Goal: Task Accomplishment & Management: Use online tool/utility

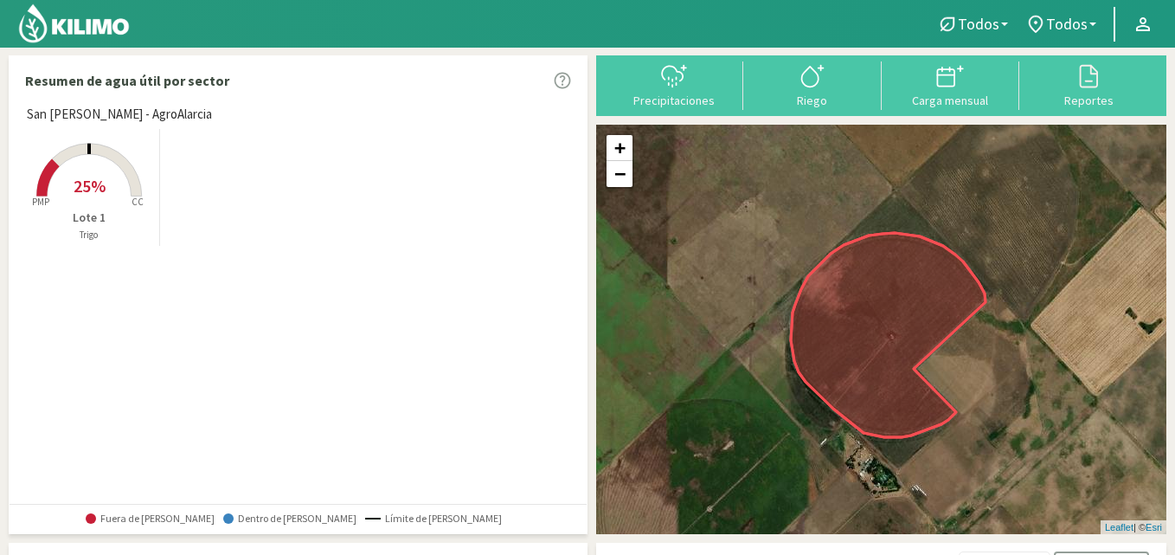
click at [667, 86] on icon at bounding box center [674, 76] width 28 height 28
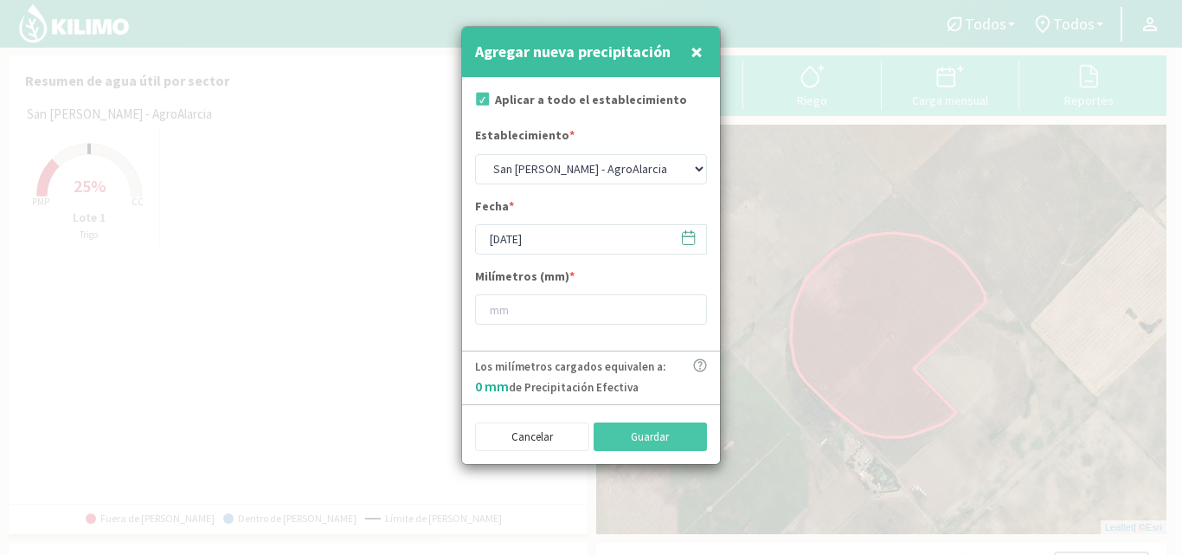
click at [690, 241] on icon at bounding box center [688, 237] width 16 height 16
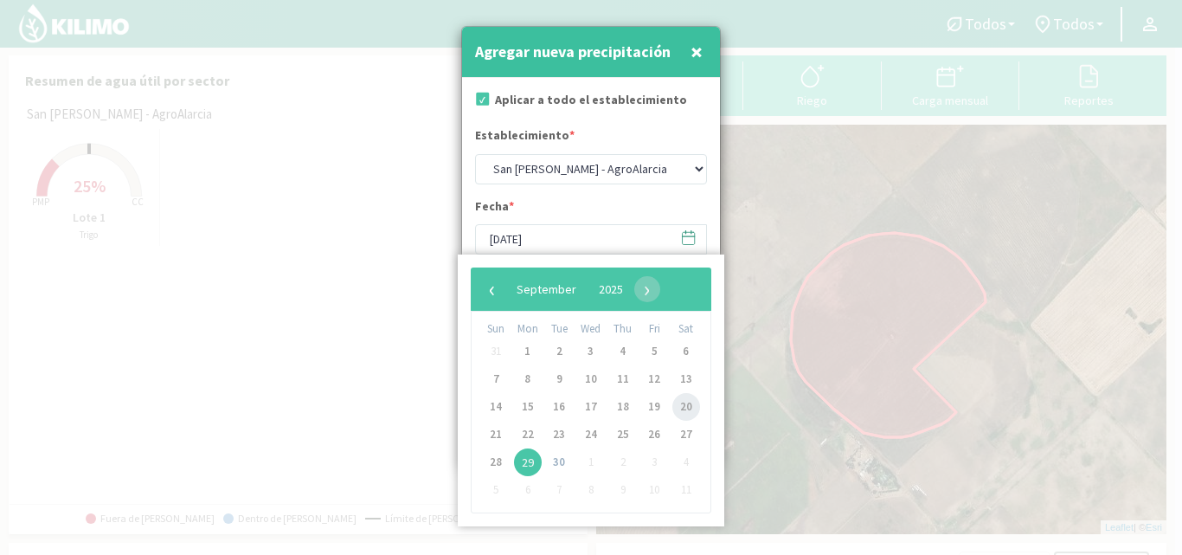
click at [684, 407] on span "20" at bounding box center [687, 407] width 28 height 28
type input "[DATE]"
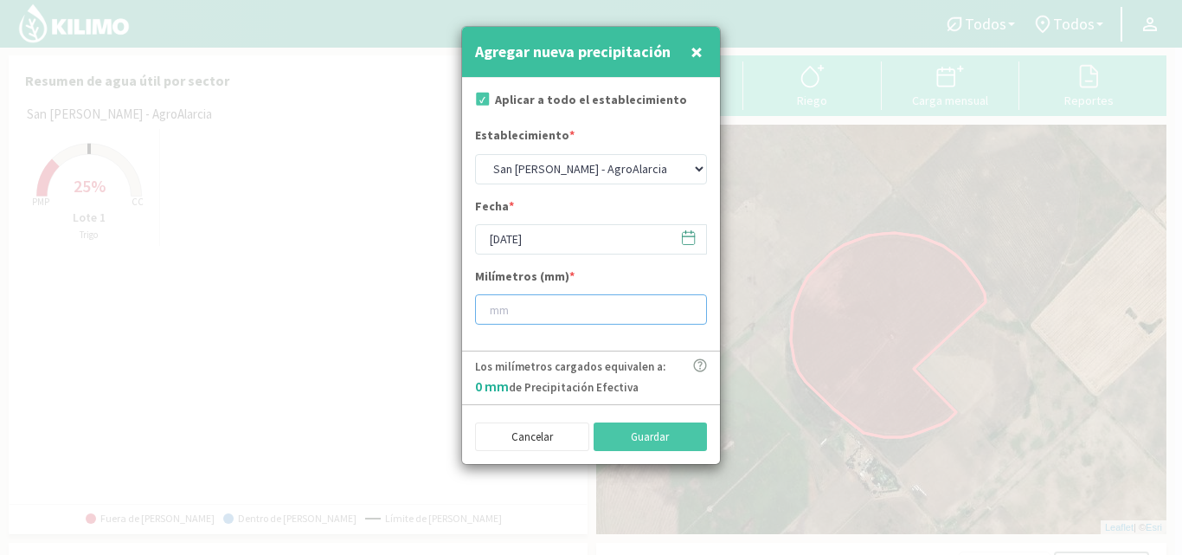
click at [583, 308] on input "number" at bounding box center [591, 309] width 232 height 30
type input "76"
click at [661, 435] on button "Guardar" at bounding box center [651, 436] width 114 height 29
type input "[DATE]"
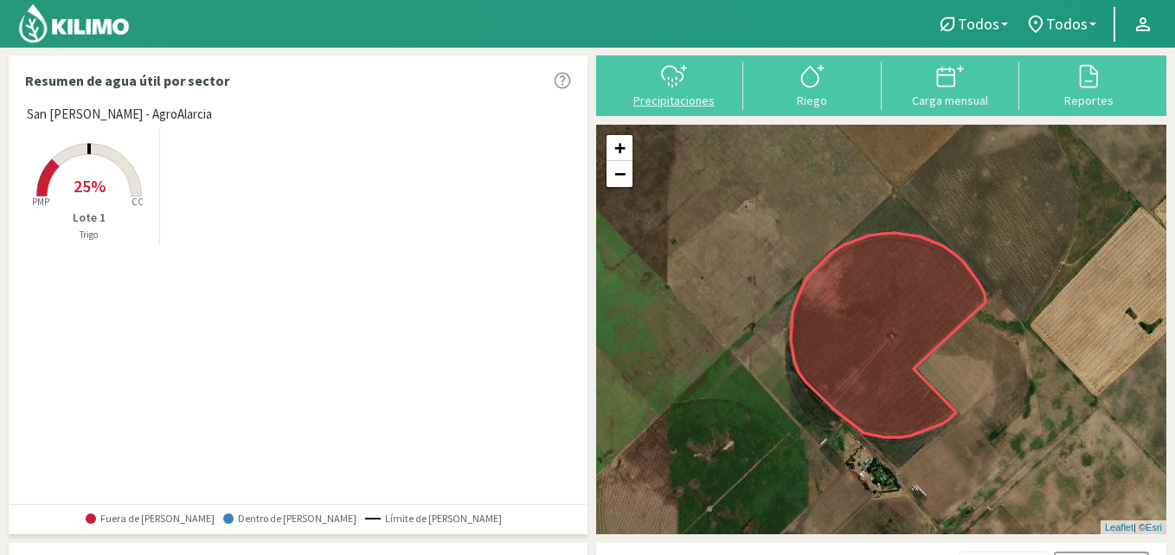
click at [673, 82] on icon at bounding box center [674, 76] width 28 height 28
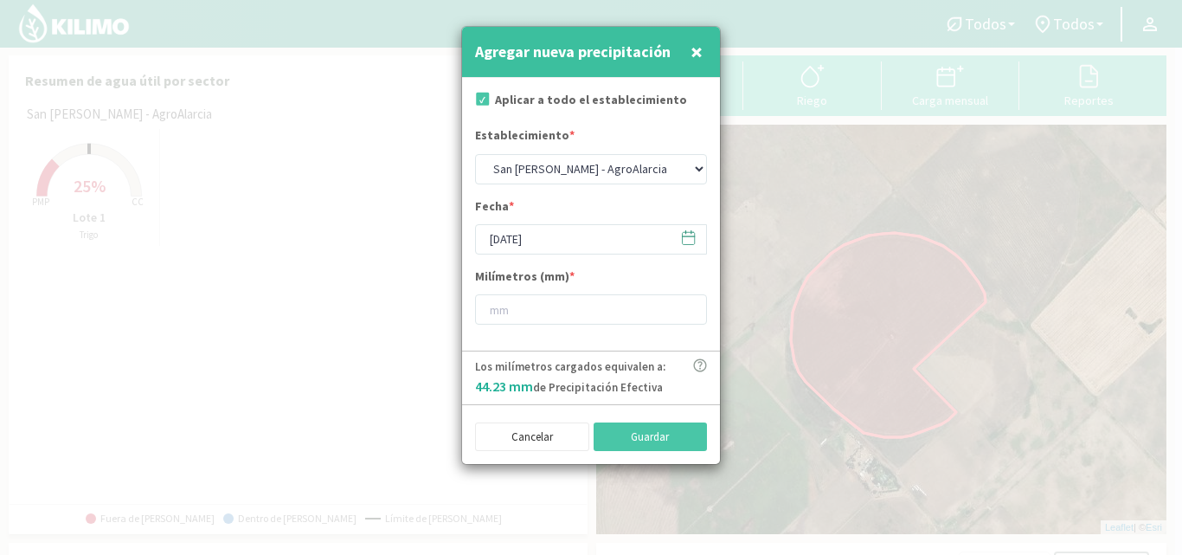
click at [687, 237] on icon at bounding box center [688, 237] width 16 height 16
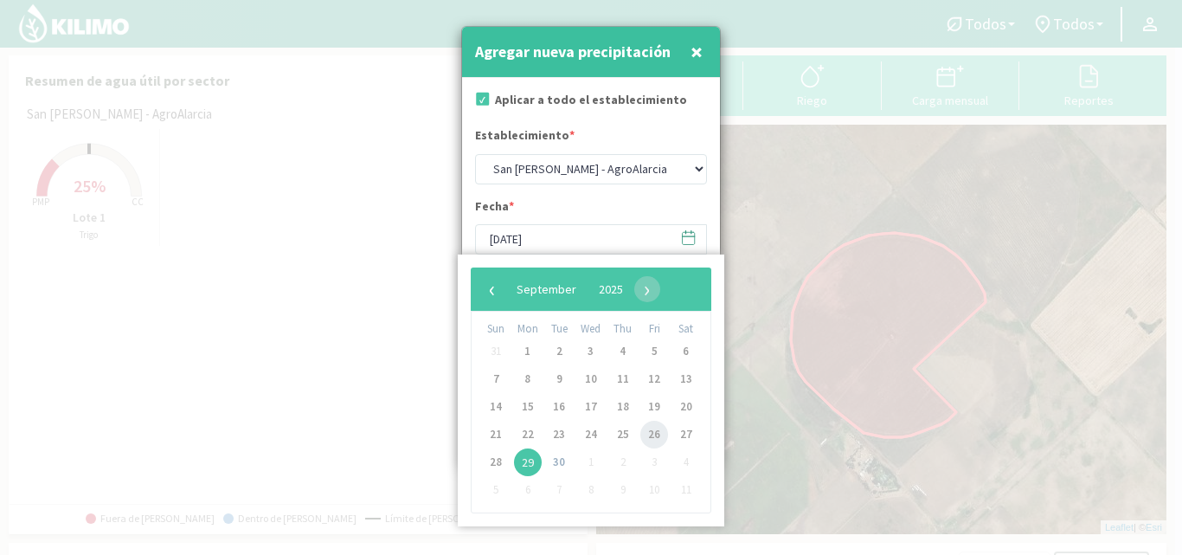
click at [650, 432] on span "26" at bounding box center [655, 435] width 28 height 28
type input "[DATE]"
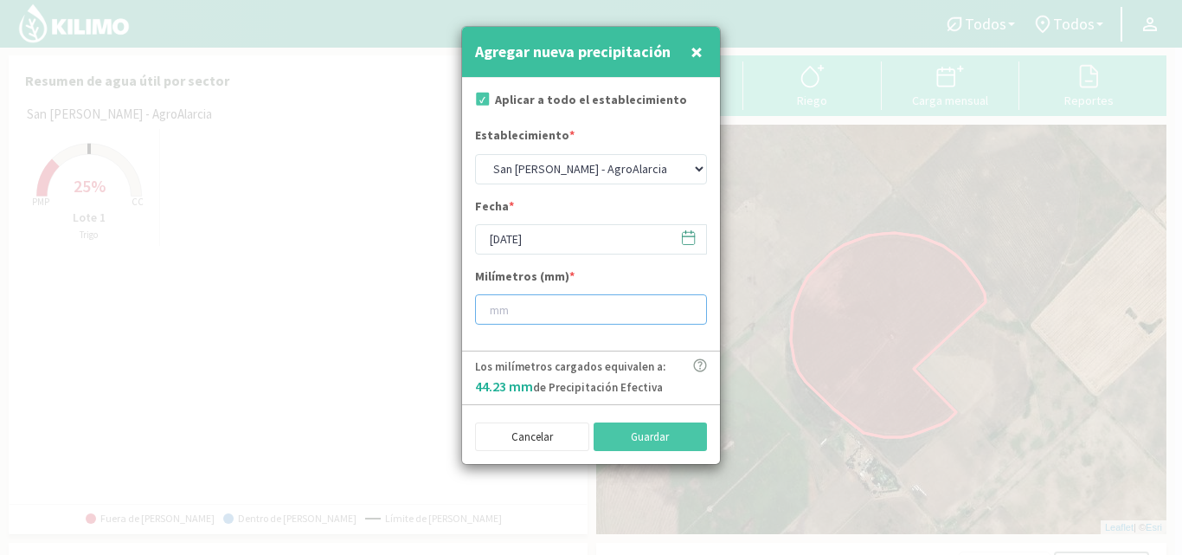
click at [568, 322] on input "number" at bounding box center [591, 309] width 232 height 30
type input "44"
click at [633, 440] on button "Guardar" at bounding box center [651, 436] width 114 height 29
type input "[DATE]"
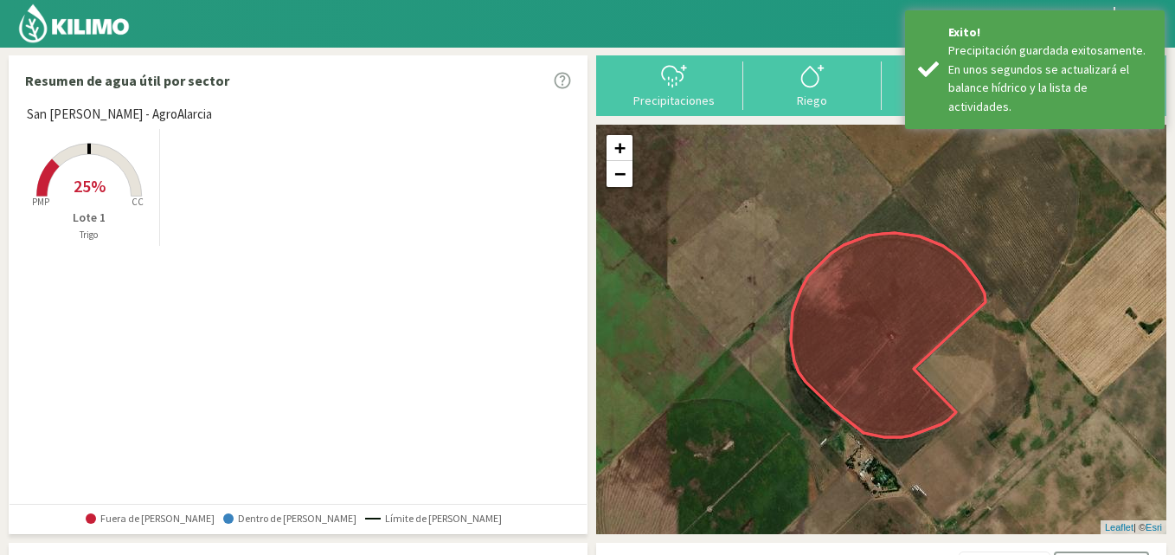
click at [81, 162] on rect at bounding box center [89, 198] width 138 height 138
